Goal: Task Accomplishment & Management: Complete application form

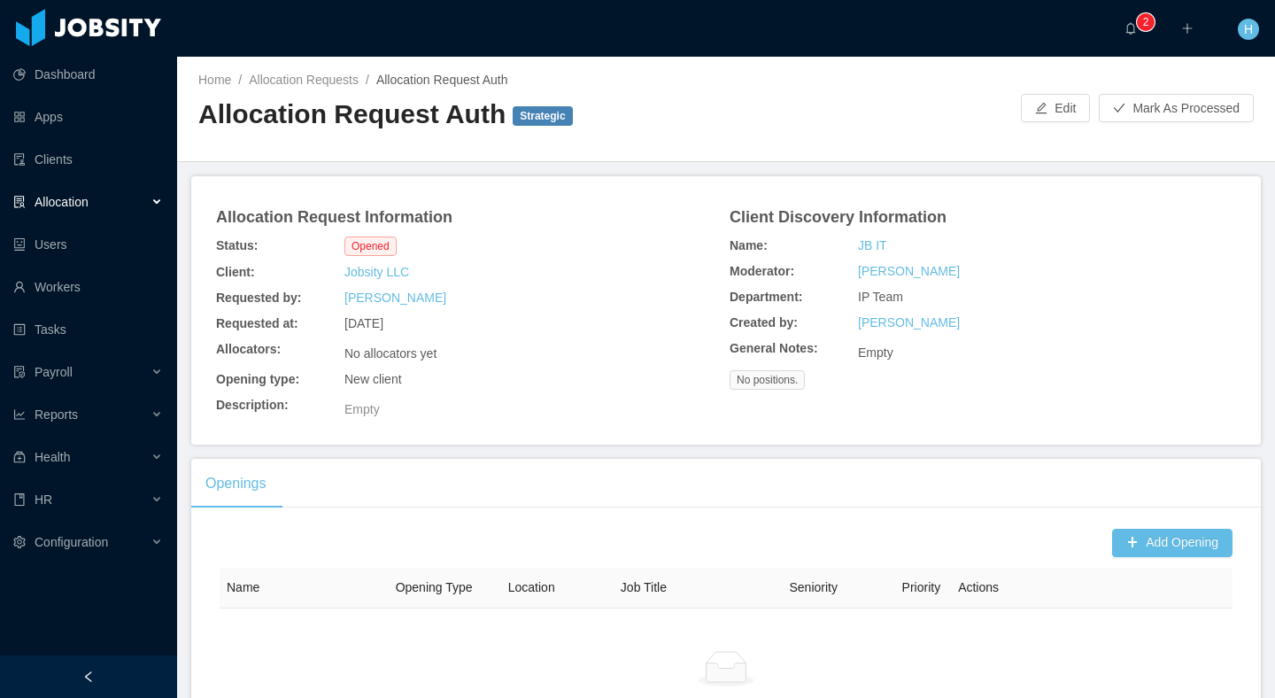
click at [106, 210] on div "Allocation" at bounding box center [88, 201] width 177 height 35
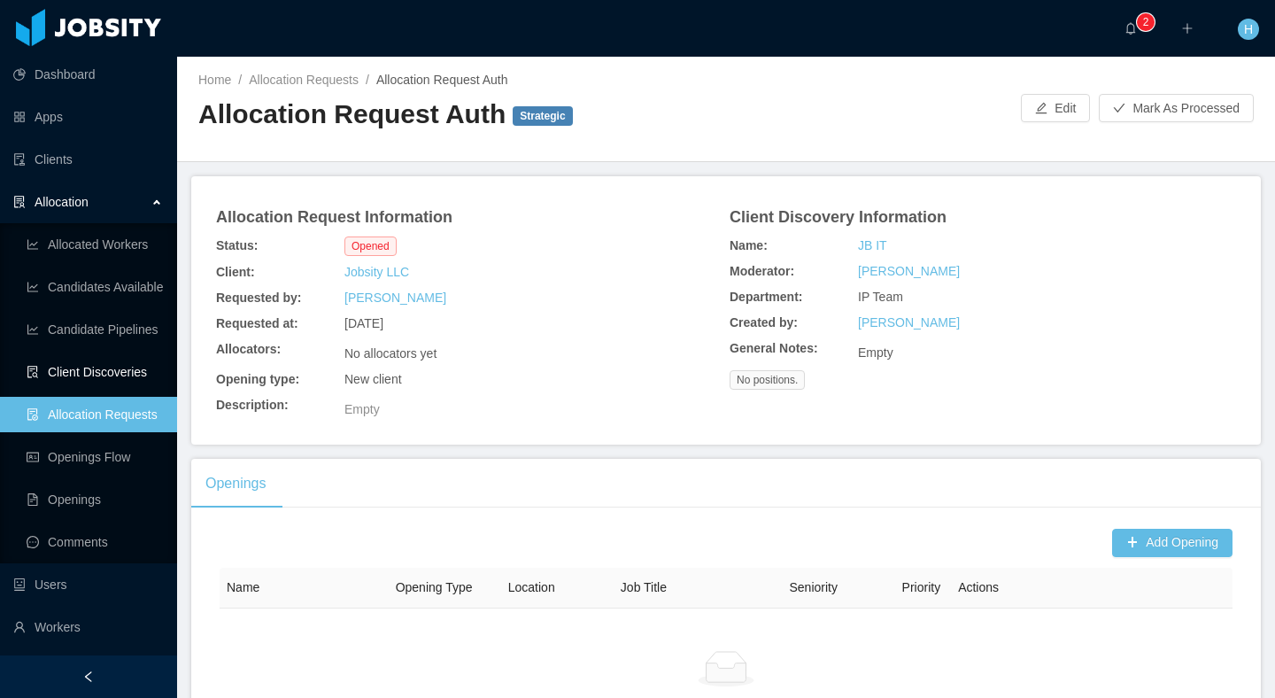
click at [97, 373] on link "Client Discoveries" at bounding box center [95, 371] width 136 height 35
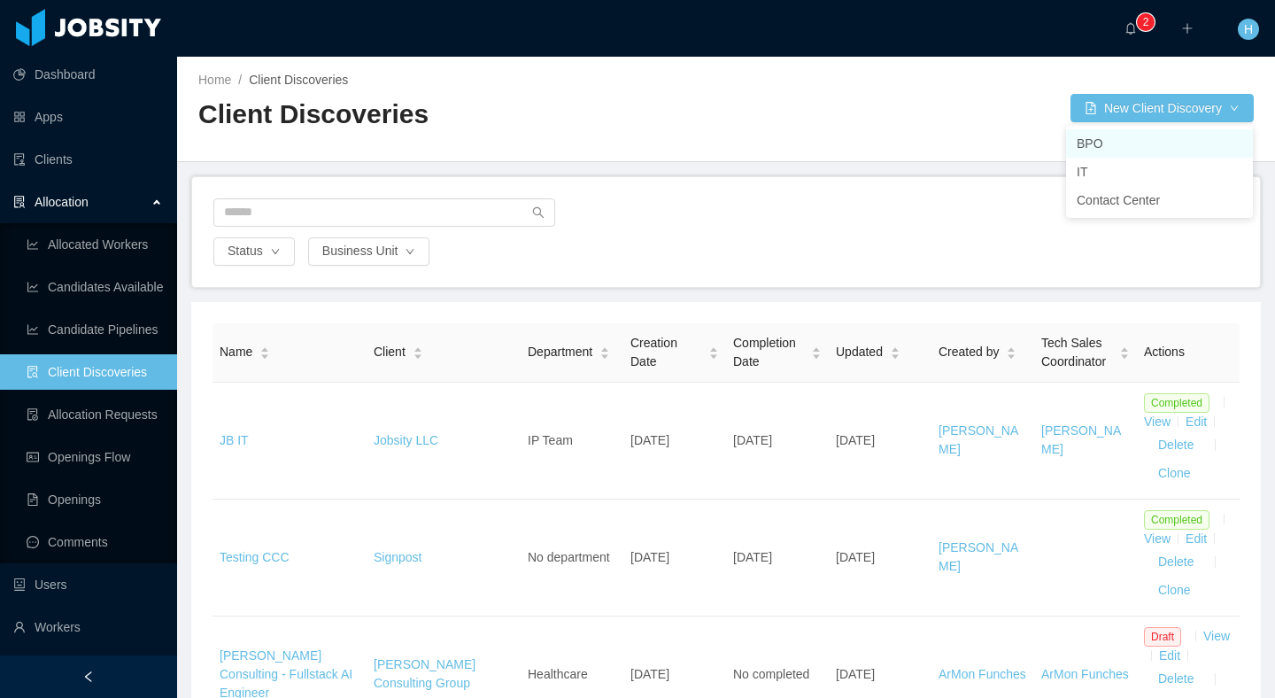
click at [1085, 149] on li "BPO" at bounding box center [1159, 143] width 187 height 28
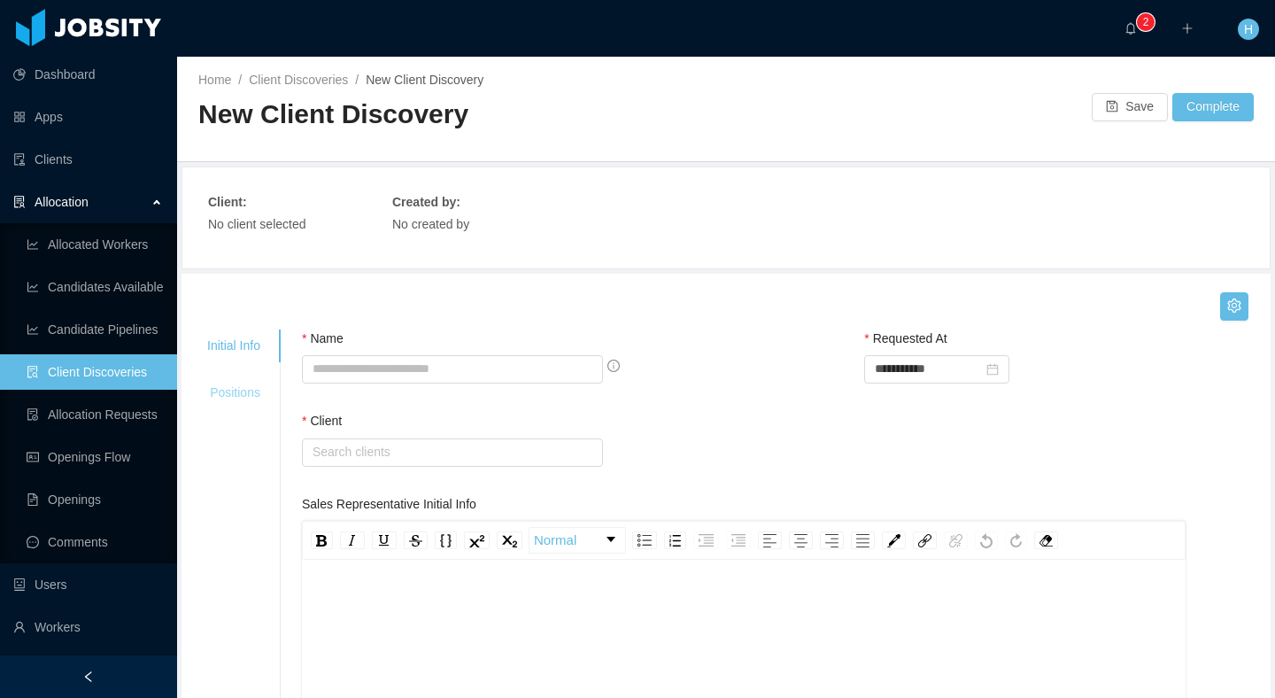
click at [242, 406] on div "Positions" at bounding box center [234, 392] width 96 height 33
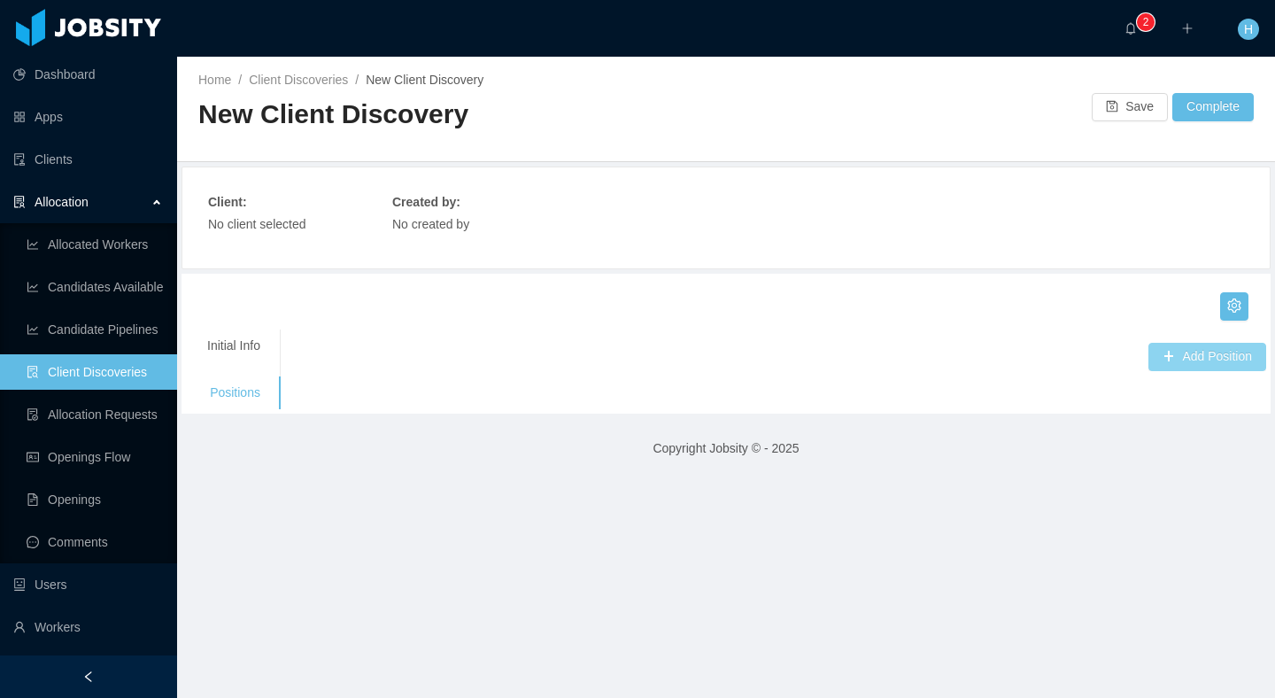
click at [1164, 358] on button "Add Position" at bounding box center [1208, 357] width 118 height 28
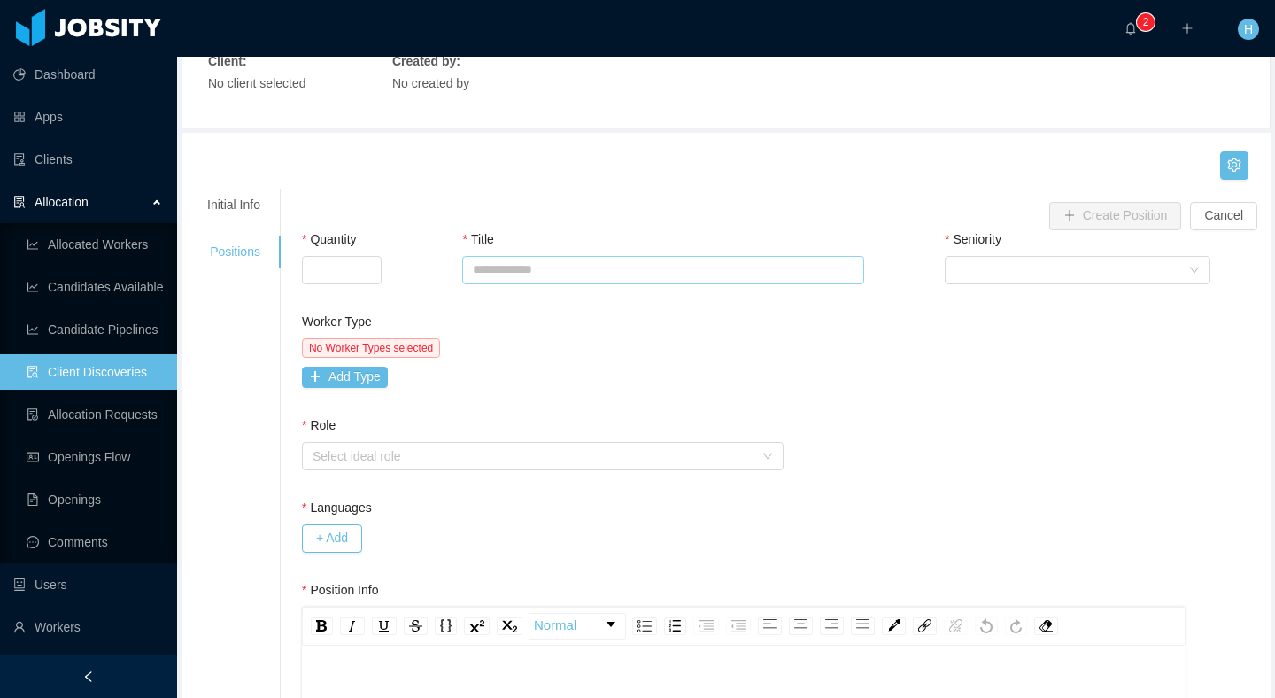
scroll to position [142, 0]
click at [352, 379] on button "Add Type" at bounding box center [345, 376] width 86 height 21
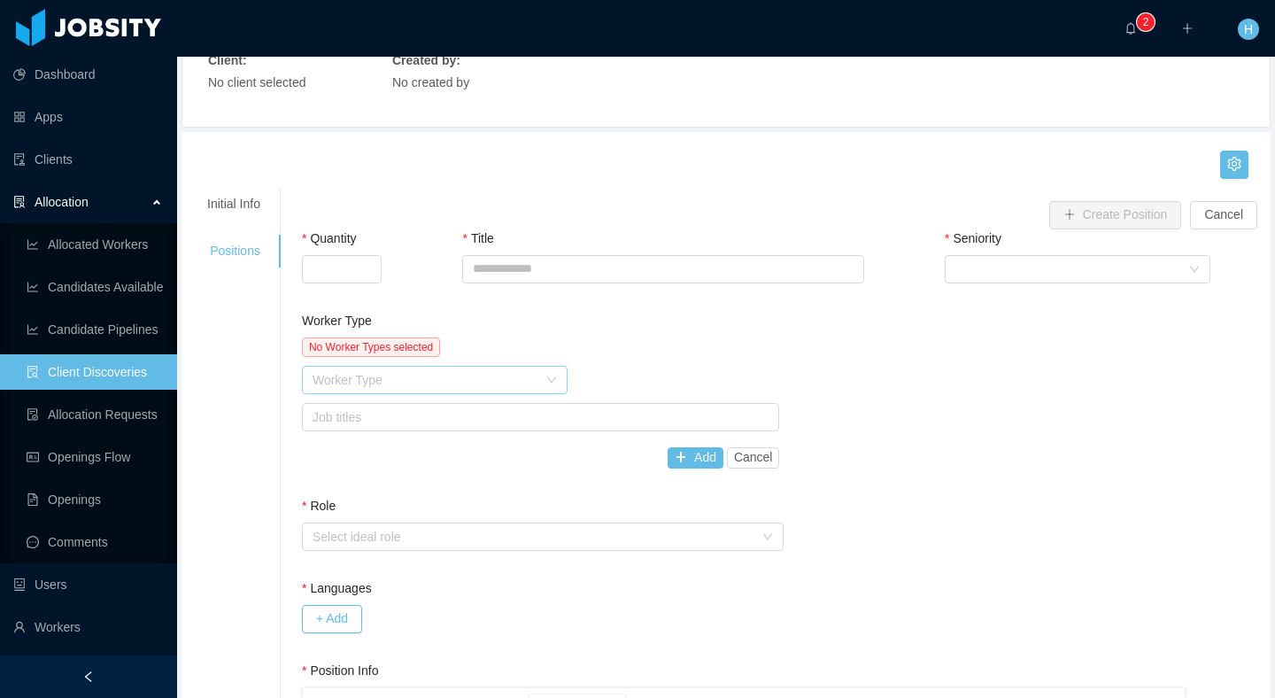
click at [405, 381] on div "Worker Type" at bounding box center [425, 380] width 225 height 18
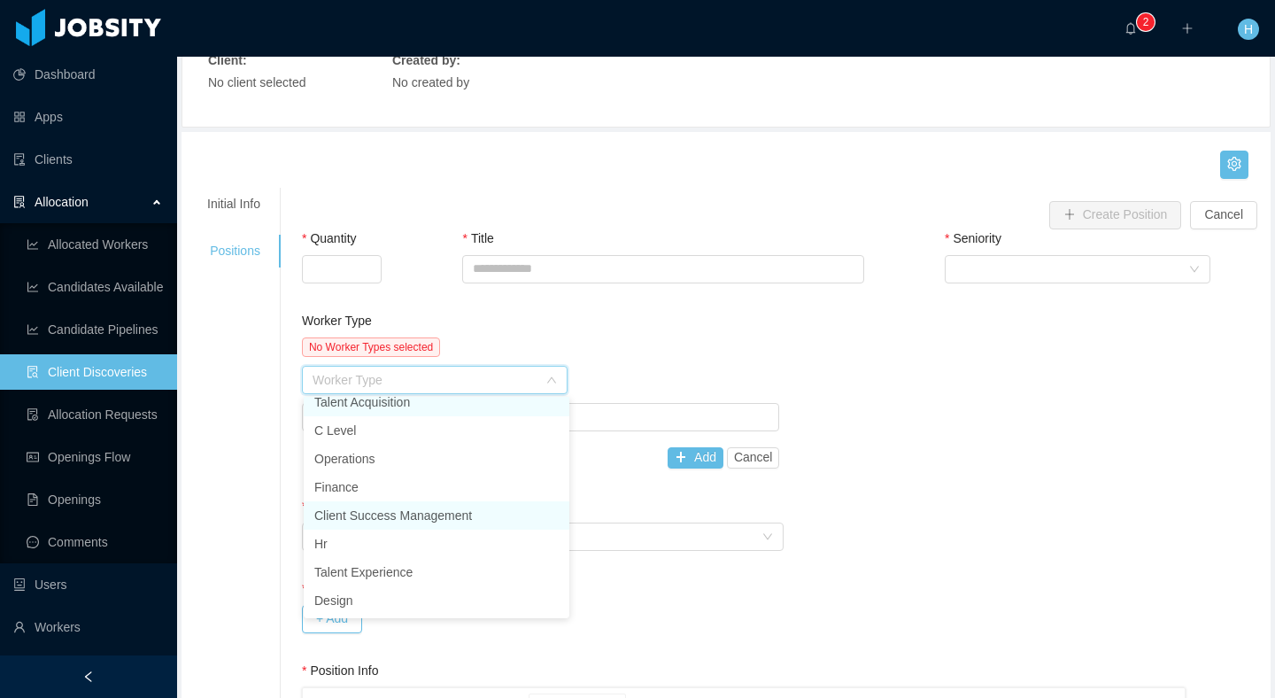
scroll to position [0, 0]
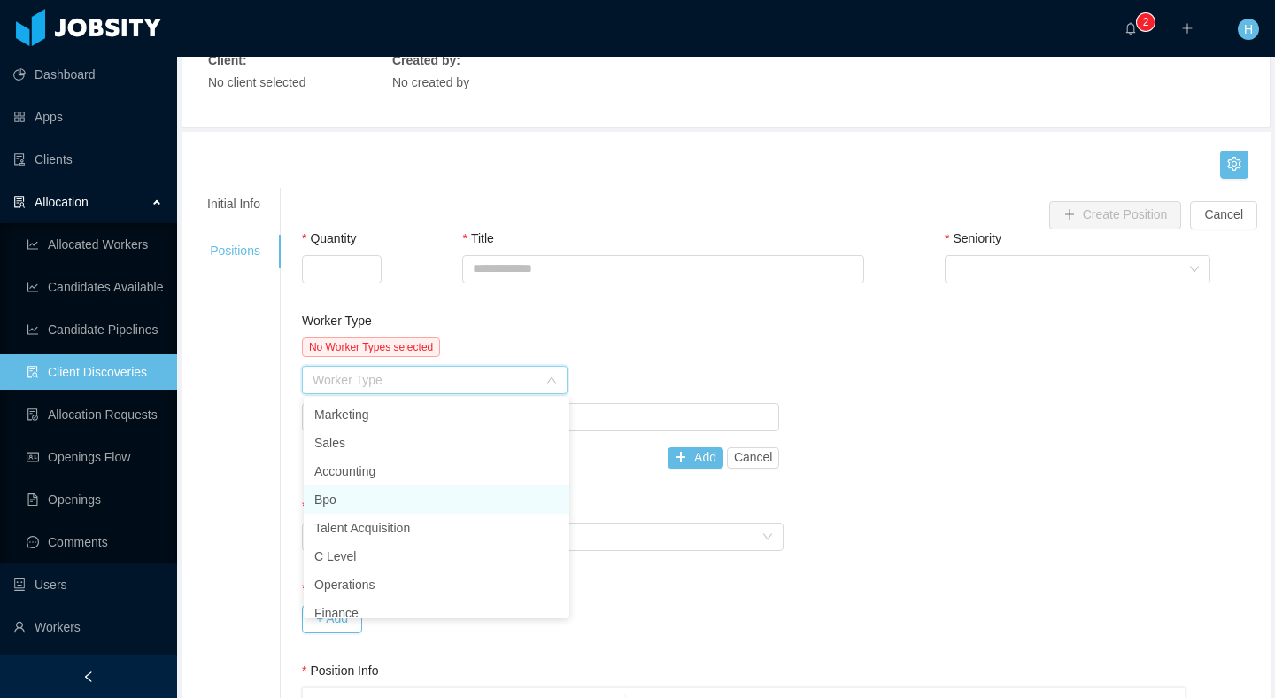
click at [352, 507] on li "Bpo" at bounding box center [437, 499] width 266 height 28
